Goal: Information Seeking & Learning: Learn about a topic

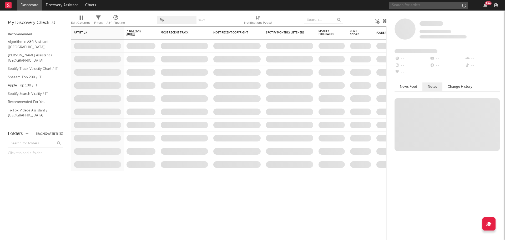
click at [454, 5] on input "text" at bounding box center [428, 5] width 79 height 7
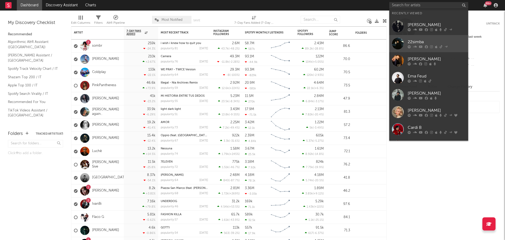
click at [434, 39] on div "22simba" at bounding box center [437, 42] width 58 height 6
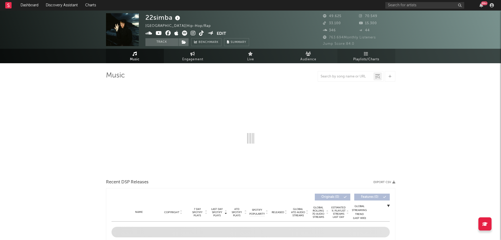
click at [346, 53] on link "Playlists/Charts" at bounding box center [367, 56] width 58 height 14
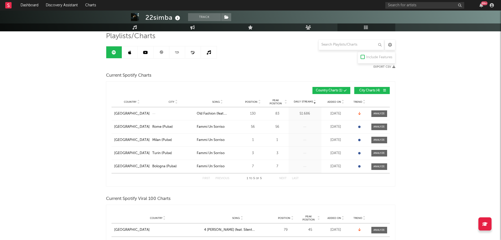
scroll to position [132, 0]
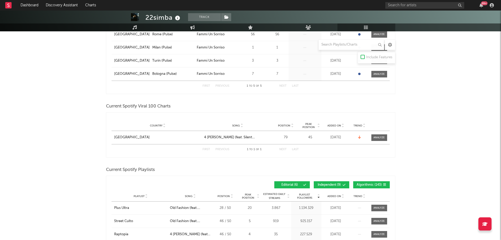
click at [344, 184] on icon at bounding box center [344, 184] width 3 height 3
click at [368, 183] on span "Algorithmic ( 143 )" at bounding box center [369, 184] width 25 height 3
click at [338, 194] on span "Added On" at bounding box center [335, 195] width 14 height 3
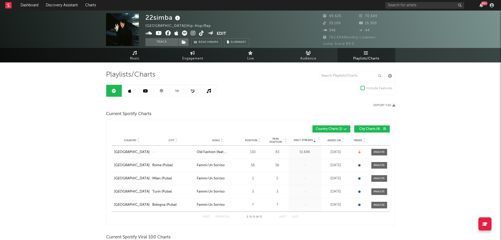
scroll to position [0, 0]
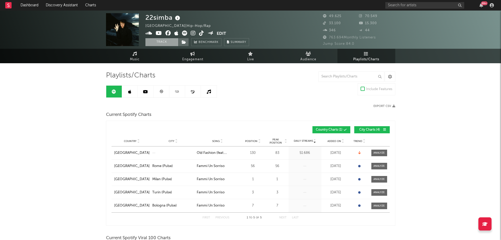
click at [159, 45] on button "Track" at bounding box center [161, 42] width 33 height 8
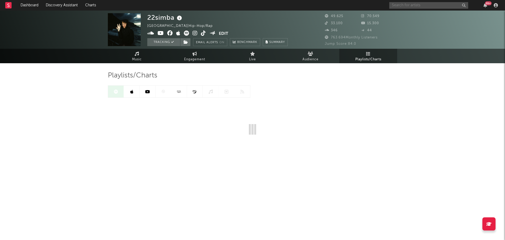
click at [415, 8] on input "text" at bounding box center [428, 5] width 79 height 7
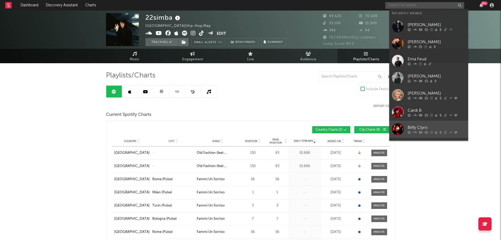
scroll to position [48, 0]
